Goal: Task Accomplishment & Management: Use online tool/utility

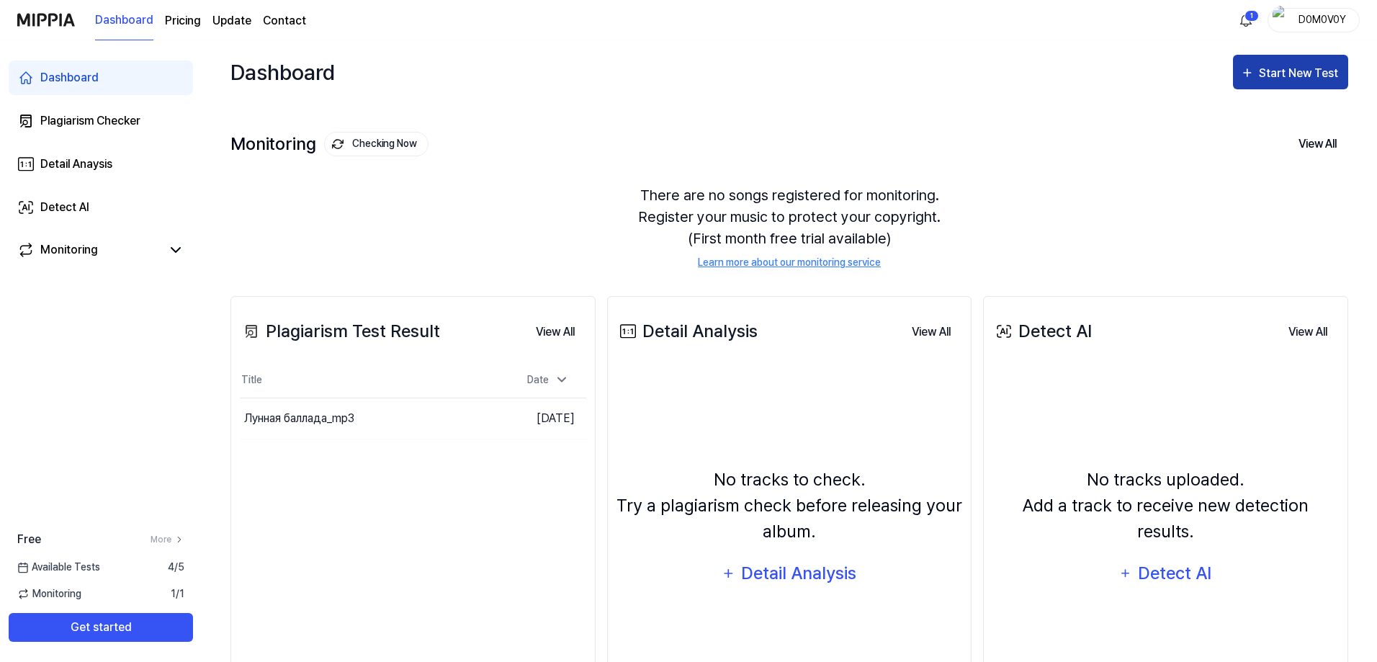
click at [1309, 65] on div "Start New Test" at bounding box center [1300, 73] width 82 height 19
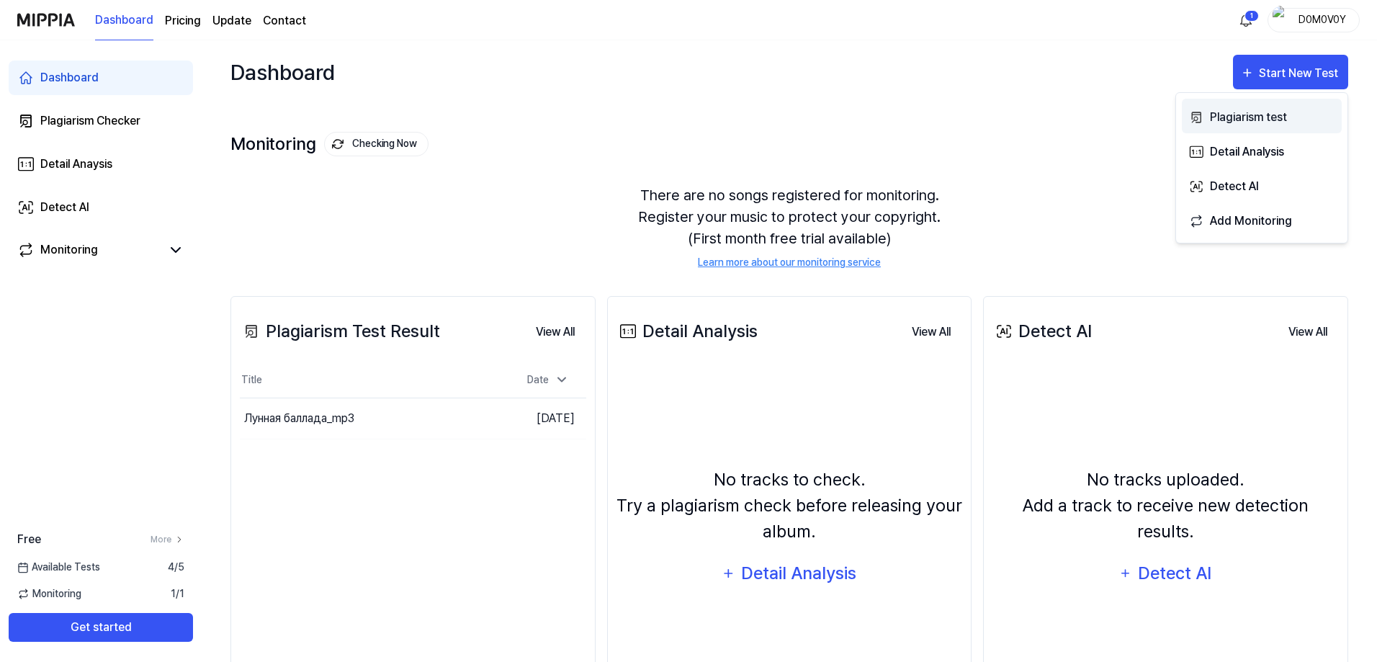
click at [1243, 117] on div "Plagiarism test" at bounding box center [1272, 117] width 125 height 19
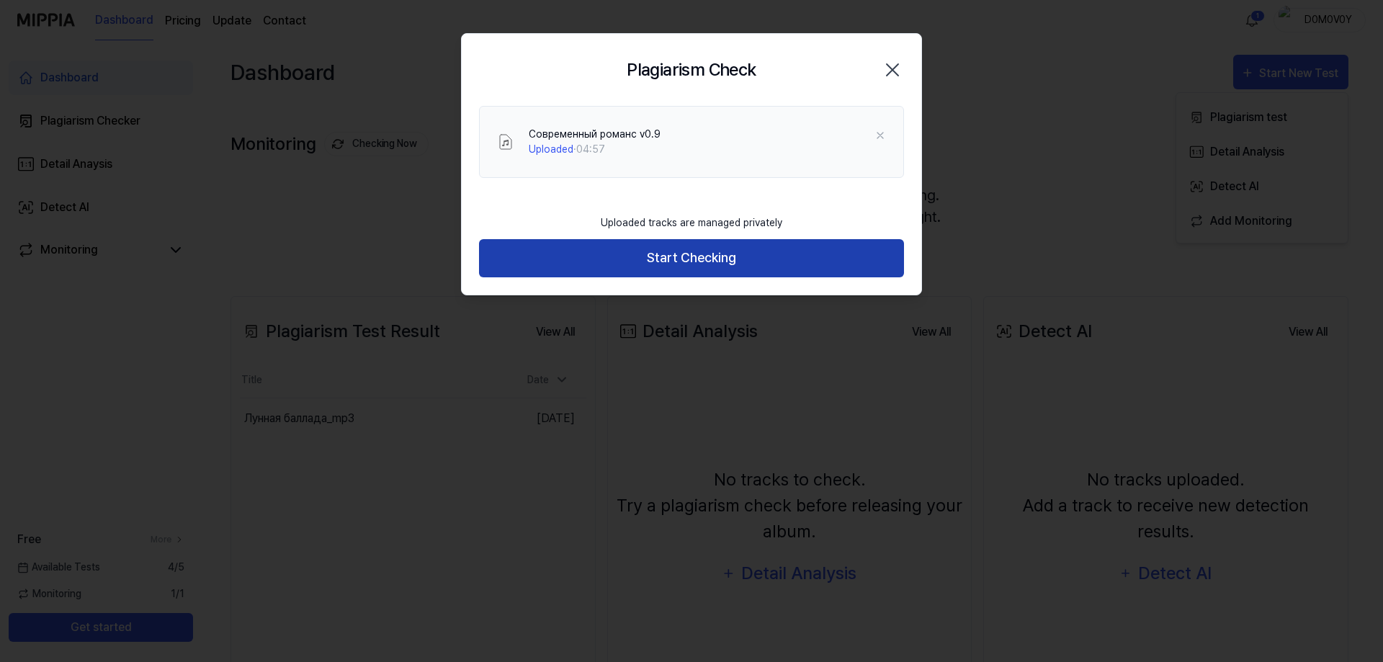
click at [669, 256] on button "Start Checking" at bounding box center [691, 258] width 425 height 38
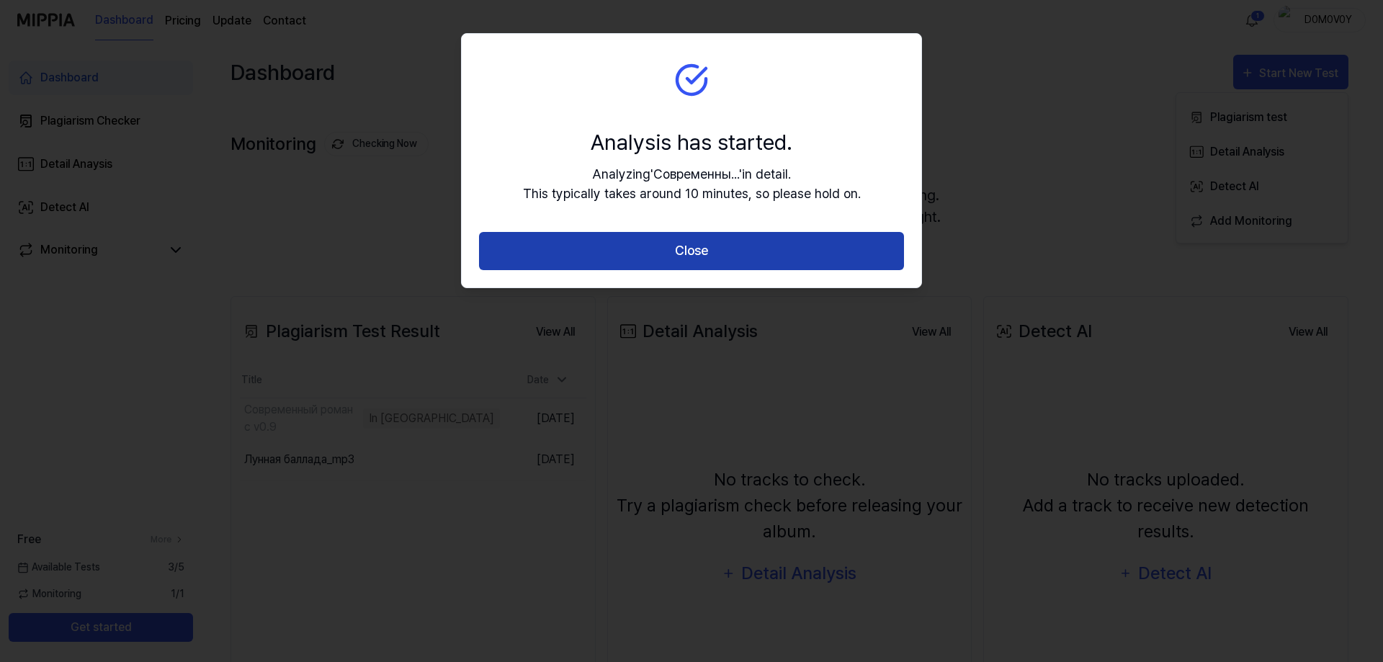
click at [706, 259] on button "Close" at bounding box center [691, 251] width 425 height 38
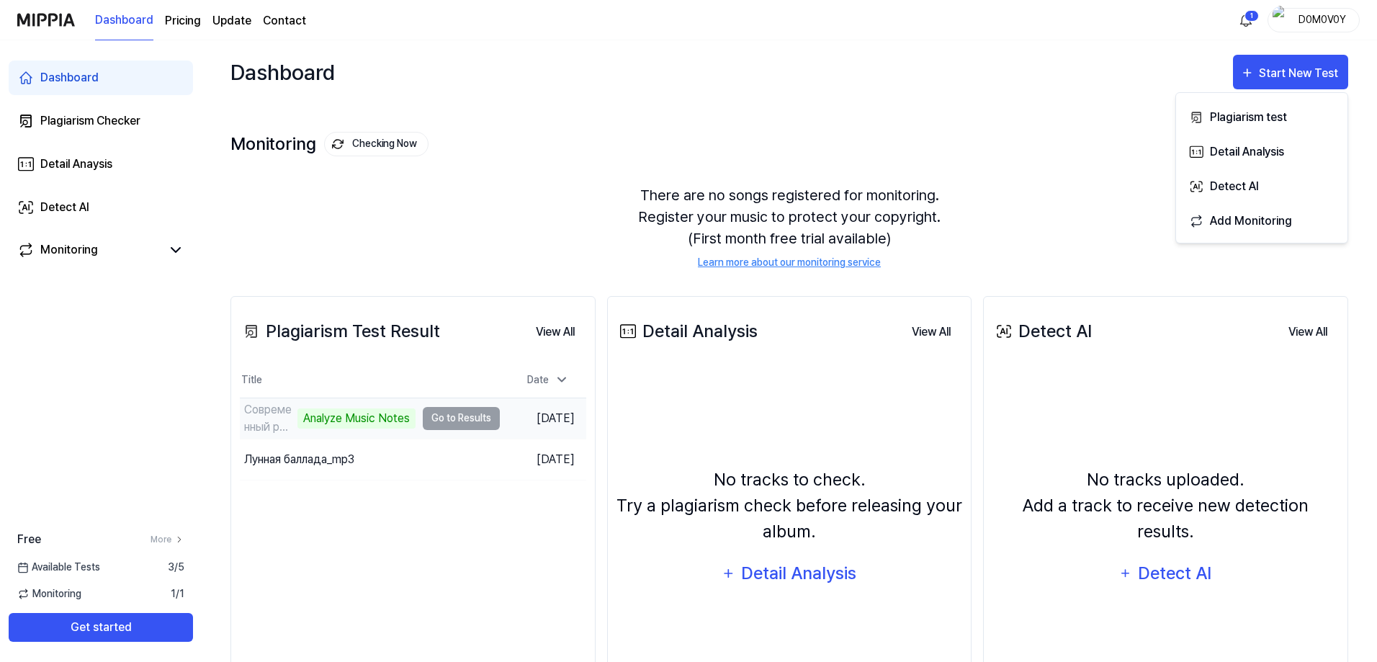
click at [457, 421] on td "Современный романс v0.9 Analyze Music Notes Go to Results" at bounding box center [370, 418] width 260 height 40
click at [254, 410] on div "Современный романс v0.9" at bounding box center [269, 418] width 50 height 35
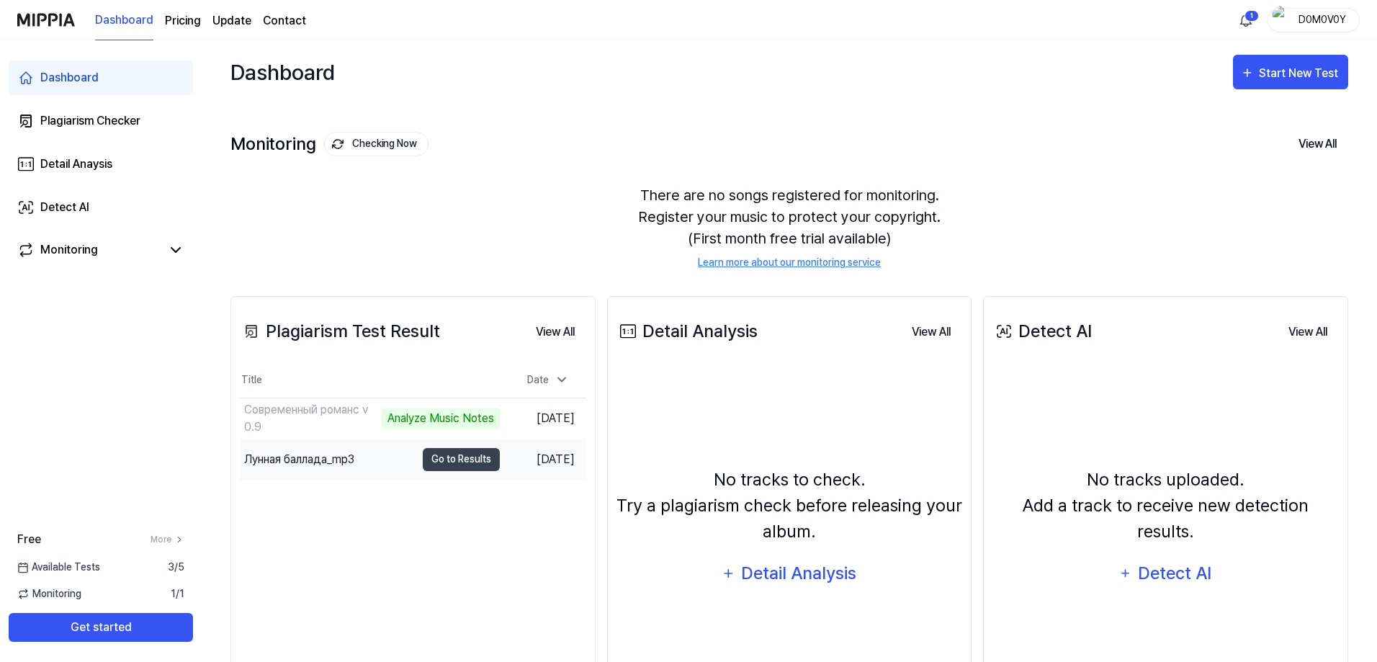
click at [313, 460] on div "Лунная баллада_mp3" at bounding box center [299, 459] width 110 height 17
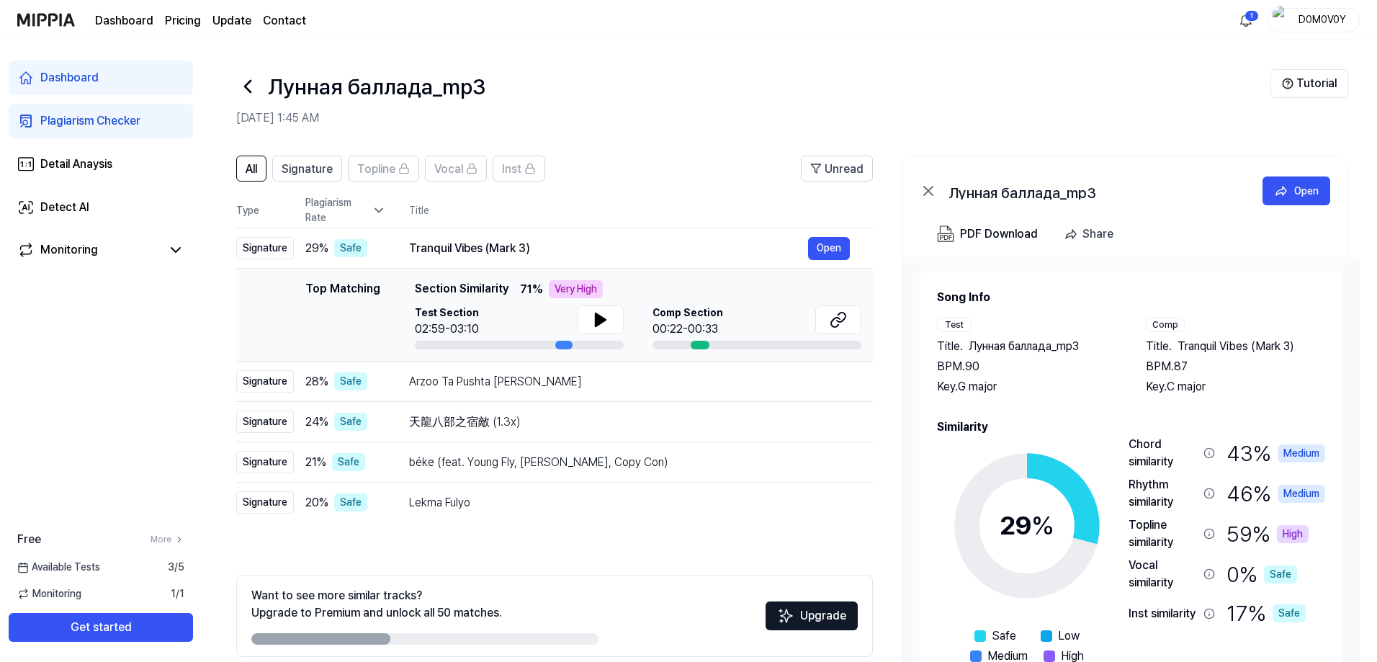
click at [69, 75] on div "Dashboard" at bounding box center [69, 77] width 58 height 17
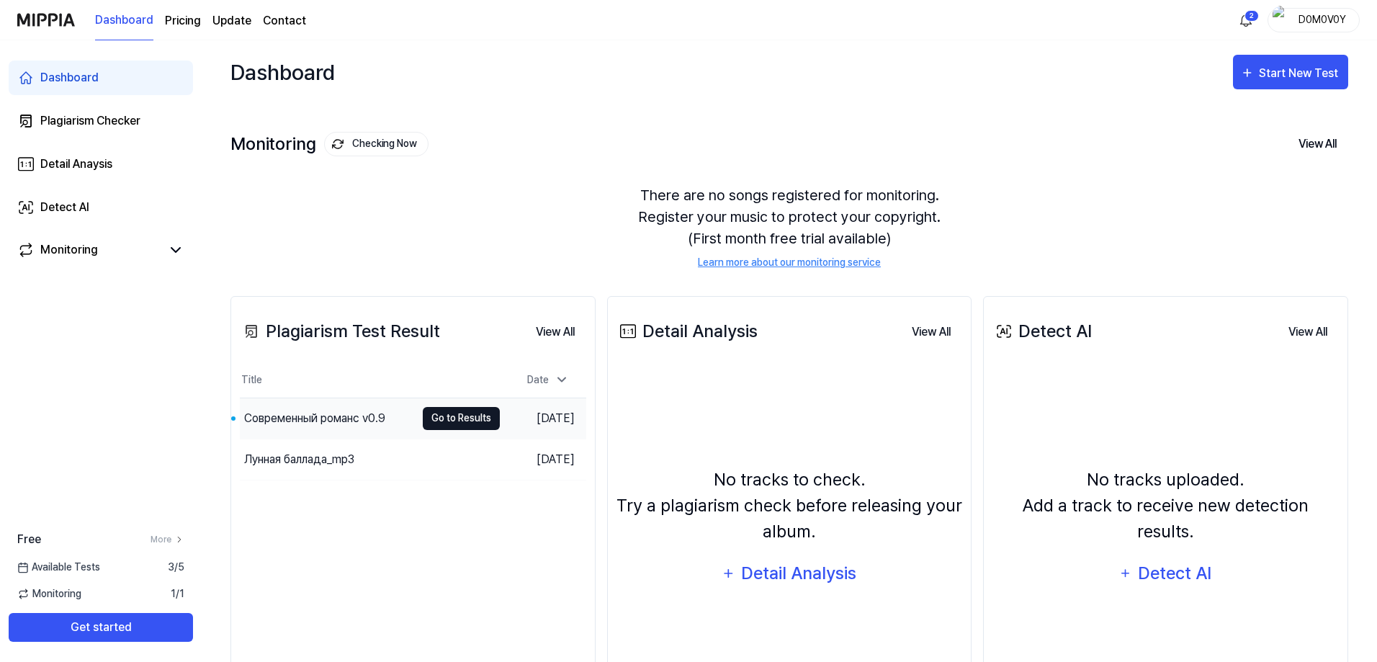
click at [452, 414] on button "Go to Results" at bounding box center [461, 418] width 77 height 23
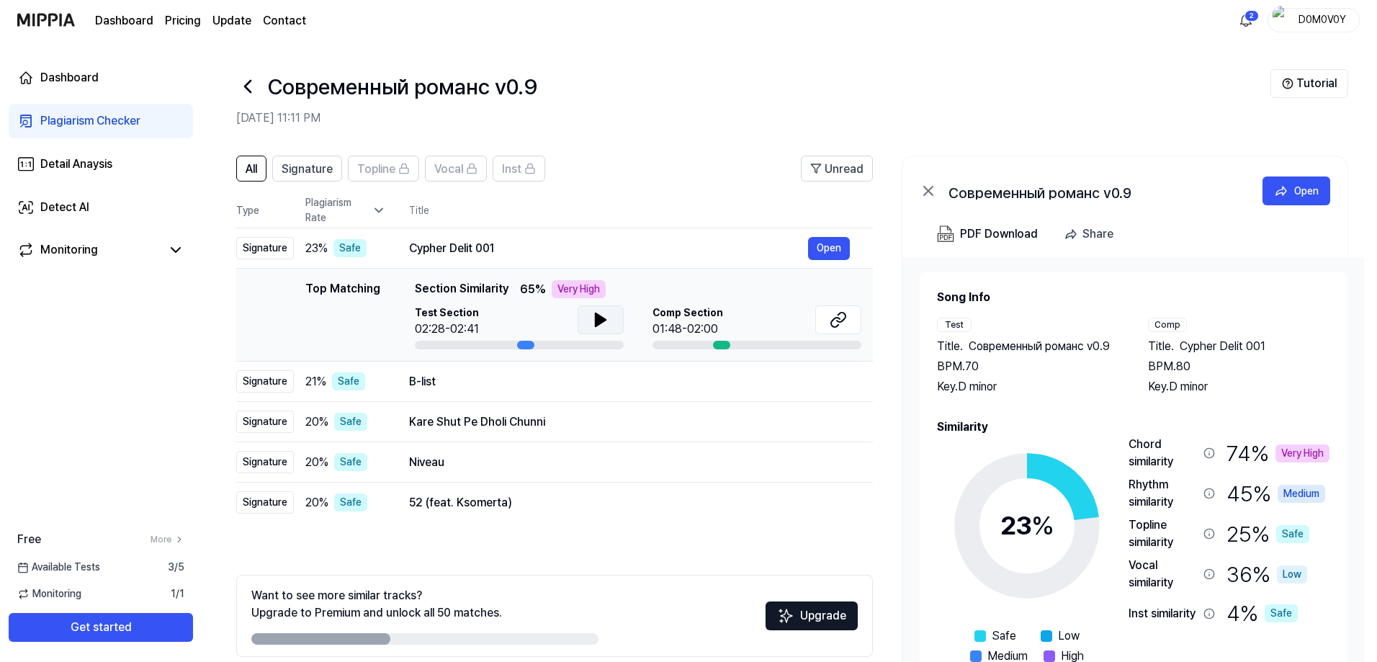
click at [597, 323] on icon at bounding box center [601, 319] width 10 height 13
click at [839, 319] on icon at bounding box center [835, 322] width 9 height 9
